Goal: Information Seeking & Learning: Learn about a topic

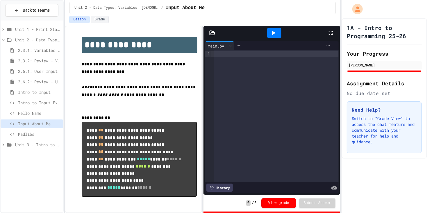
click at [20, 135] on span "Madlibs" at bounding box center [39, 134] width 43 height 6
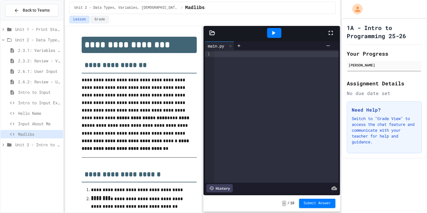
click at [25, 145] on span "Unit 3 - Intro to Objects" at bounding box center [38, 144] width 46 height 6
click at [28, 157] on span "Introduction to pydraw" at bounding box center [39, 155] width 43 height 6
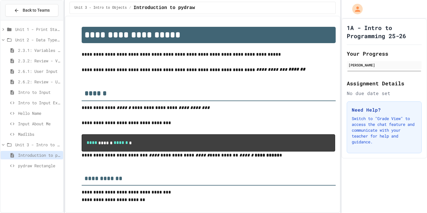
click at [33, 164] on span "pydraw Rectangle" at bounding box center [39, 165] width 43 height 6
